Goal: Task Accomplishment & Management: Use online tool/utility

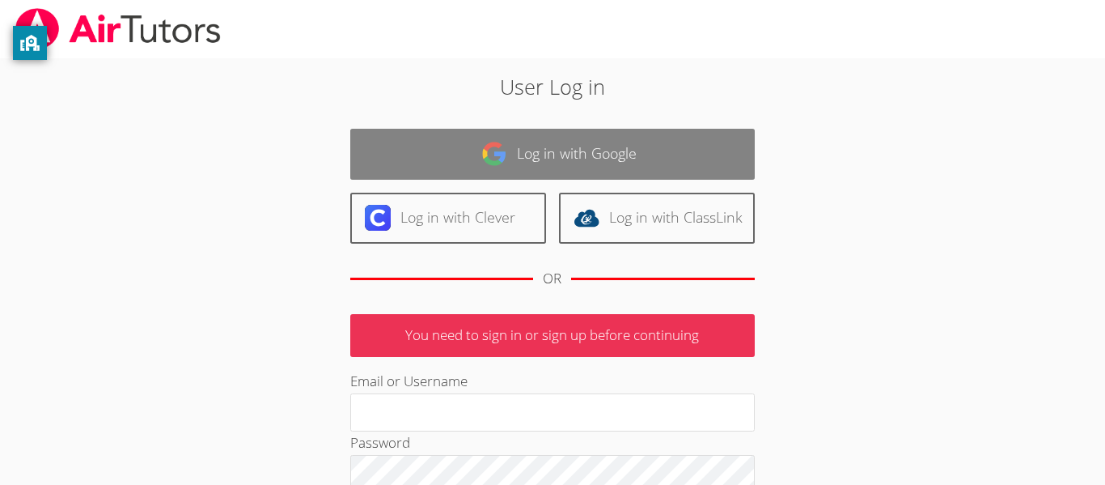
click at [669, 167] on link "Log in with Google" at bounding box center [552, 154] width 405 height 51
click at [544, 153] on link "Log in with Google" at bounding box center [552, 154] width 405 height 51
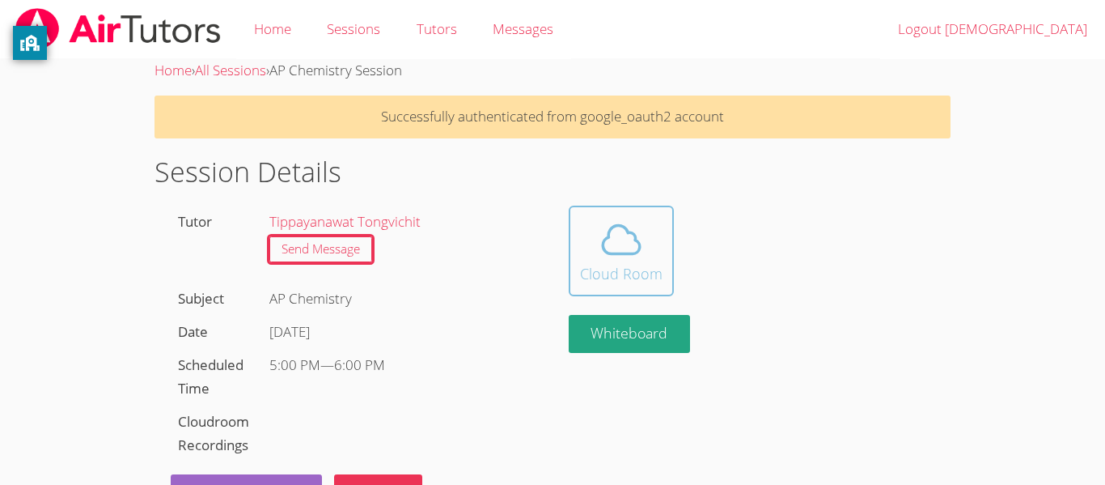
click at [617, 229] on icon at bounding box center [621, 239] width 45 height 45
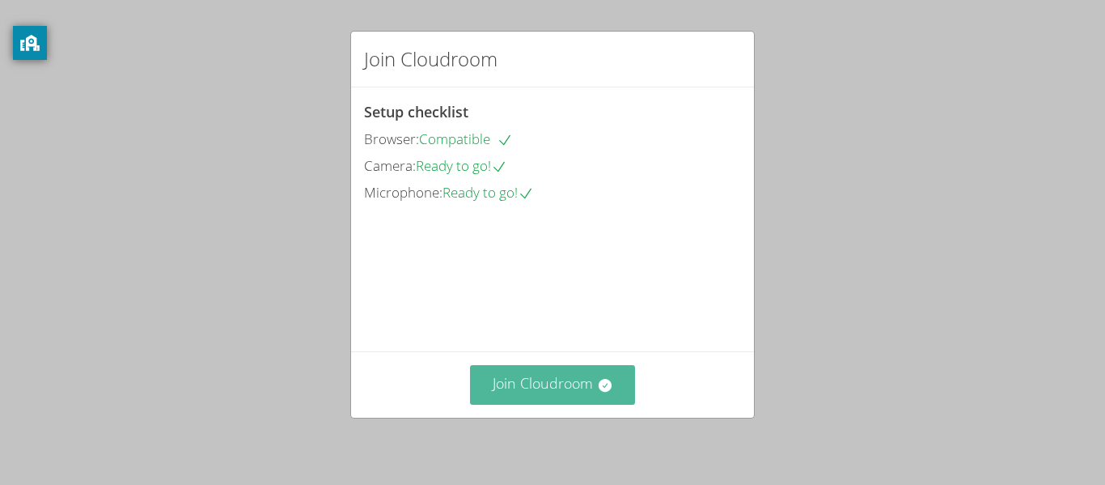
click at [531, 379] on button "Join Cloudroom" at bounding box center [553, 385] width 166 height 40
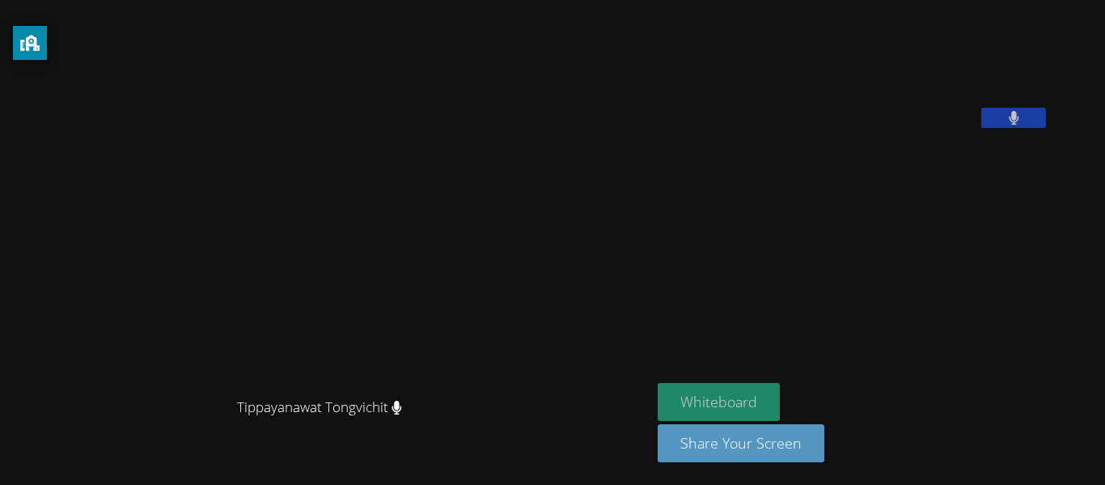
click at [780, 395] on button "Whiteboard" at bounding box center [719, 402] width 122 height 38
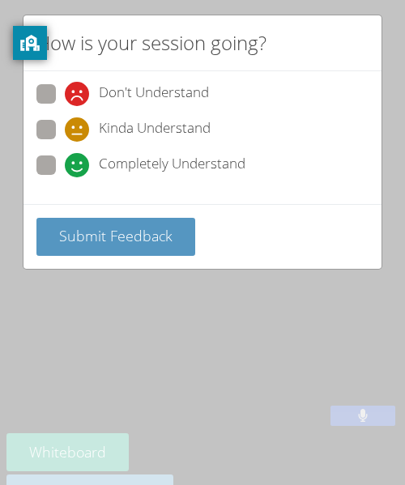
click at [210, 189] on div "Don't Understand Kinda Understand Completely Understand" at bounding box center [202, 137] width 358 height 133
click at [192, 173] on span "Completely Understand" at bounding box center [172, 165] width 146 height 24
click at [78, 169] on input "Completely Understand" at bounding box center [72, 162] width 14 height 14
radio input "true"
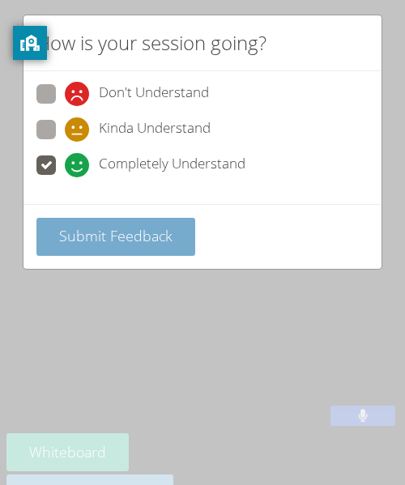
click at [116, 239] on span "Submit Feedback" at bounding box center [115, 235] width 113 height 19
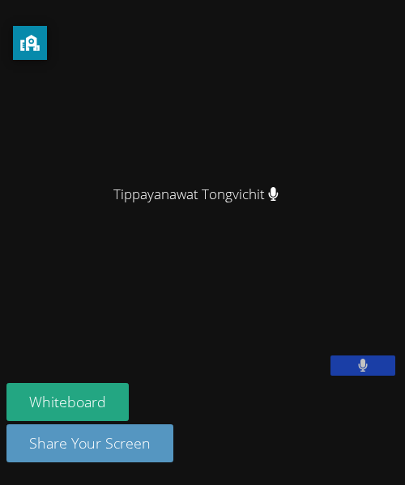
scroll to position [147, 0]
